Goal: Use online tool/utility

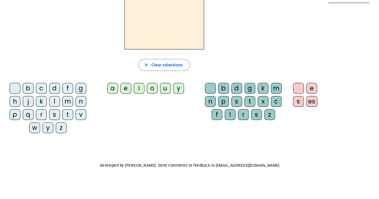
scroll to position [42, 0]
click at [54, 100] on div "l" at bounding box center [54, 101] width 11 height 11
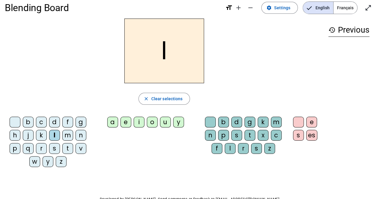
scroll to position [7, 0]
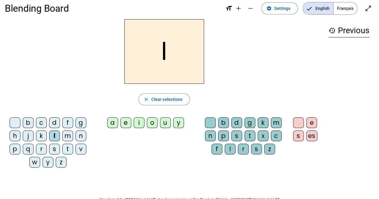
click at [313, 123] on div "e" at bounding box center [311, 123] width 11 height 11
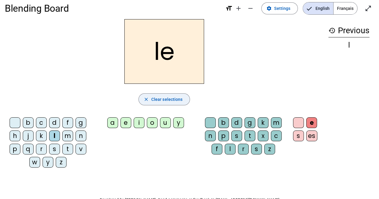
click at [152, 97] on span "Clear selections" at bounding box center [166, 99] width 31 height 7
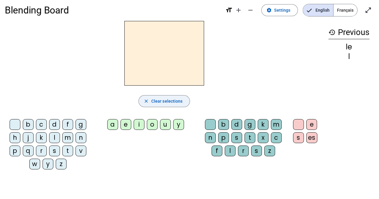
scroll to position [3, 0]
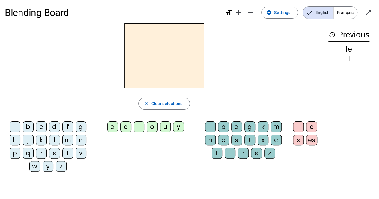
click at [54, 138] on div "l" at bounding box center [54, 140] width 11 height 11
click at [311, 129] on div "e" at bounding box center [311, 127] width 11 height 11
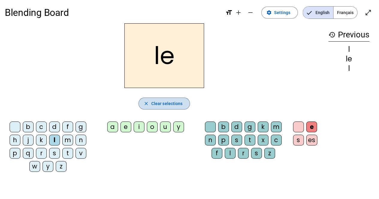
click at [157, 104] on span "Clear selections" at bounding box center [166, 103] width 31 height 7
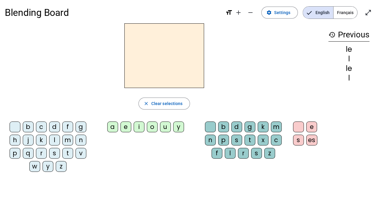
click at [229, 152] on div "l" at bounding box center [230, 153] width 11 height 11
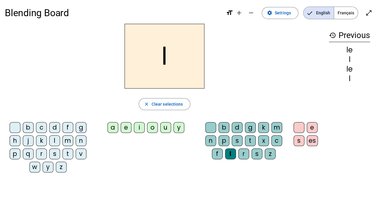
scroll to position [3, 0]
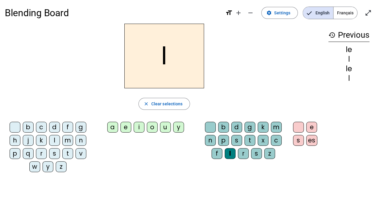
click at [167, 129] on div "u" at bounding box center [165, 127] width 11 height 11
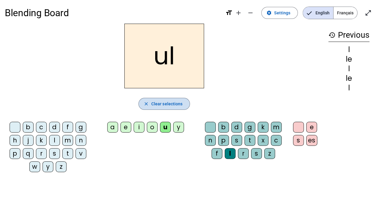
click at [160, 105] on span "Clear selections" at bounding box center [166, 103] width 31 height 7
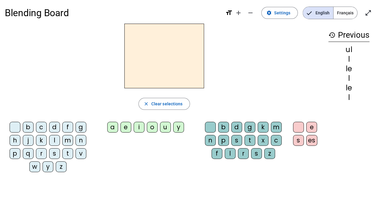
click at [231, 156] on div "l" at bounding box center [230, 153] width 11 height 11
click at [163, 128] on div "u" at bounding box center [165, 127] width 11 height 11
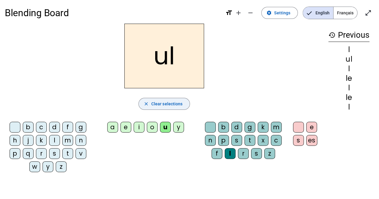
click at [168, 106] on span "Clear selections" at bounding box center [166, 103] width 31 height 7
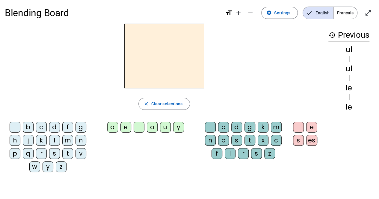
click at [347, 14] on span "Français" at bounding box center [346, 13] width 24 height 12
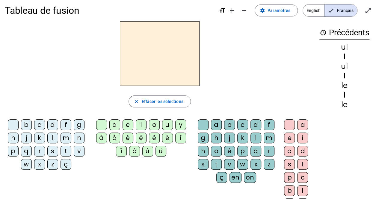
scroll to position [12, 0]
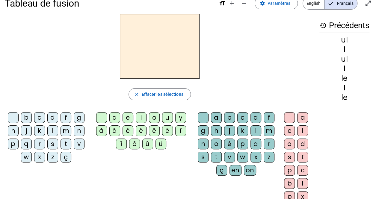
click at [254, 126] on div "l" at bounding box center [256, 131] width 11 height 11
click at [169, 114] on div "u" at bounding box center [167, 117] width 11 height 11
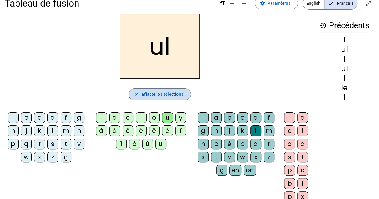
click at [164, 94] on span "Effacer les sélections" at bounding box center [162, 94] width 42 height 7
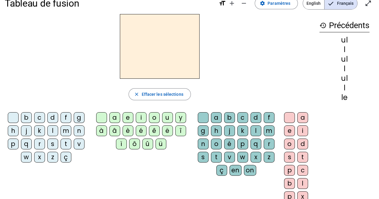
click at [64, 142] on div "t" at bounding box center [66, 144] width 11 height 11
click at [167, 121] on div "u" at bounding box center [167, 117] width 11 height 11
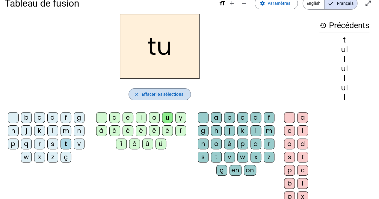
click at [153, 97] on span "Effacer les sélections" at bounding box center [162, 94] width 42 height 7
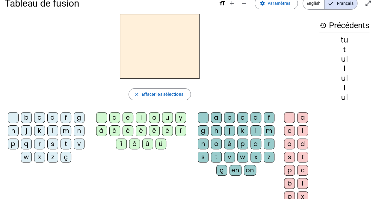
click at [54, 119] on div "d" at bounding box center [52, 117] width 11 height 11
click at [165, 119] on div "u" at bounding box center [167, 117] width 11 height 11
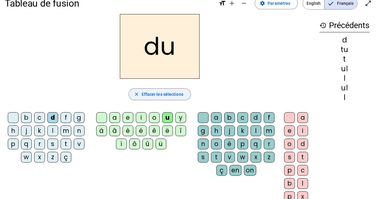
click at [145, 93] on span "Effacer les sélections" at bounding box center [162, 94] width 42 height 7
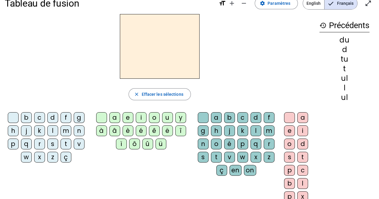
drag, startPoint x: 52, startPoint y: 116, endPoint x: 49, endPoint y: 116, distance: 3.3
click at [49, 116] on div "d" at bounding box center [52, 117] width 11 height 11
click at [125, 118] on div "e" at bounding box center [128, 117] width 11 height 11
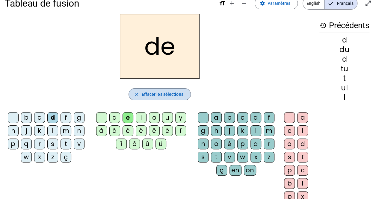
click at [146, 94] on span "Effacer les sélections" at bounding box center [162, 94] width 42 height 7
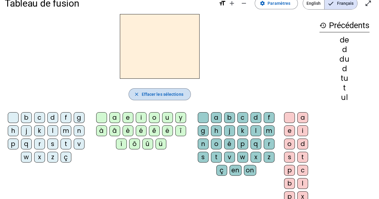
click at [146, 94] on span "Effacer les sélections" at bounding box center [162, 94] width 42 height 7
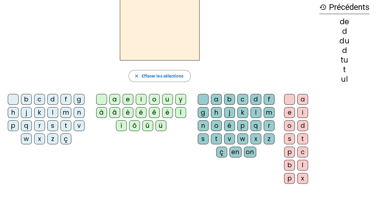
scroll to position [31, 0]
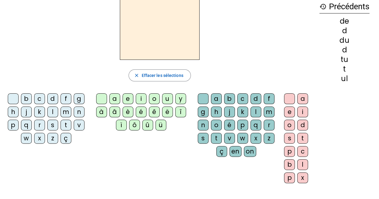
click at [68, 124] on div "t" at bounding box center [66, 125] width 11 height 11
click at [125, 94] on div "e" at bounding box center [128, 99] width 11 height 11
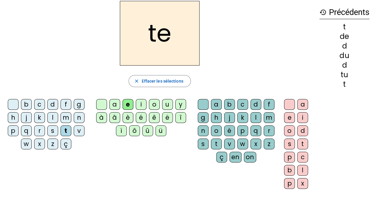
scroll to position [16, 0]
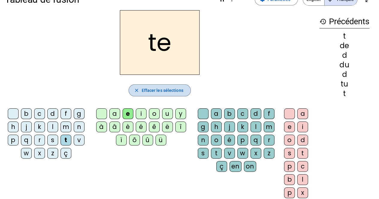
click at [155, 85] on span "button" at bounding box center [159, 90] width 61 height 14
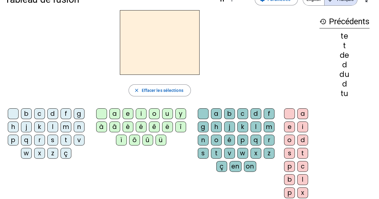
click at [64, 136] on div "t" at bounding box center [66, 140] width 11 height 11
click at [115, 114] on div "a" at bounding box center [114, 114] width 11 height 11
